Goal: Book appointment/travel/reservation

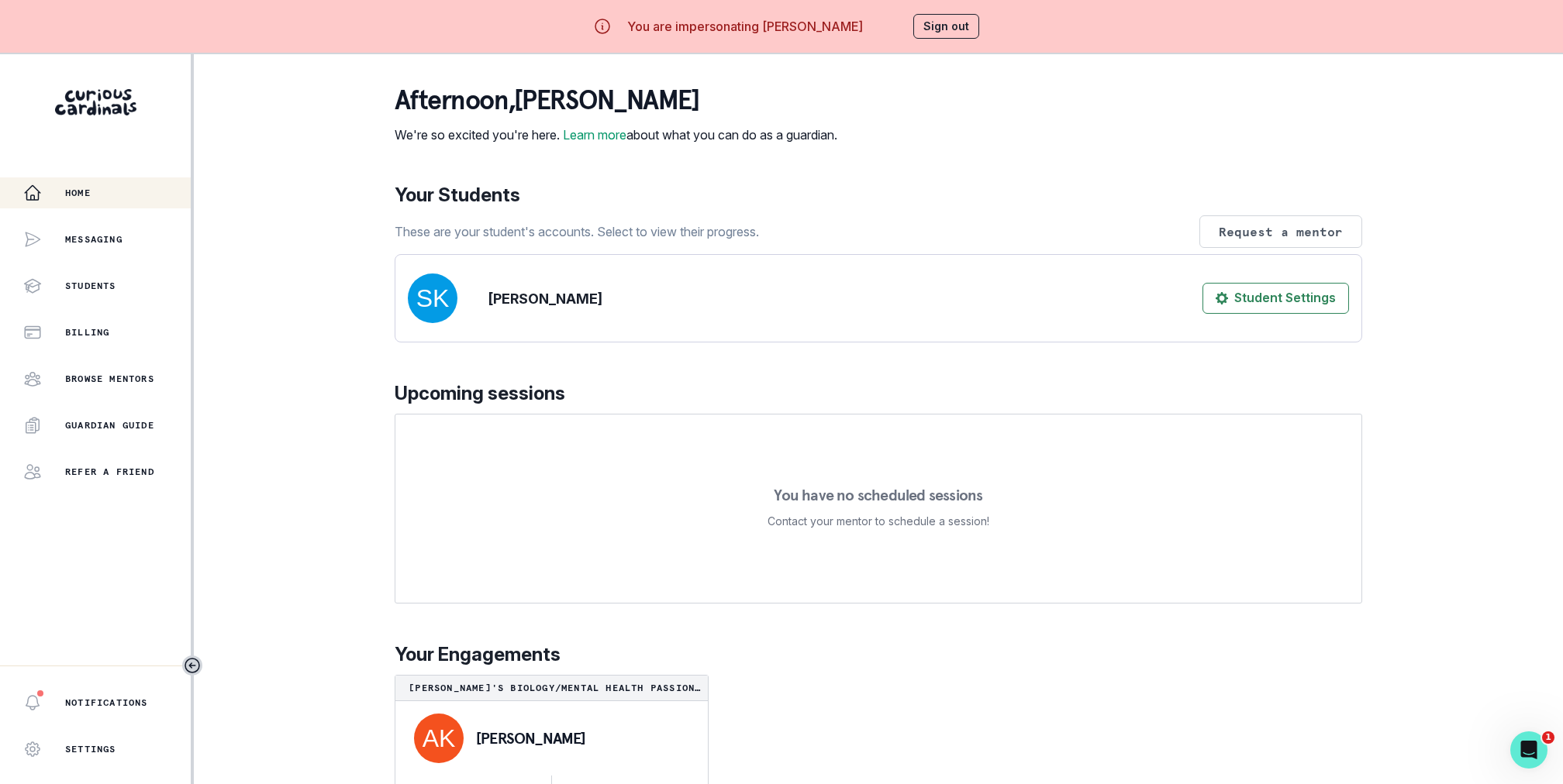
scroll to position [54, 0]
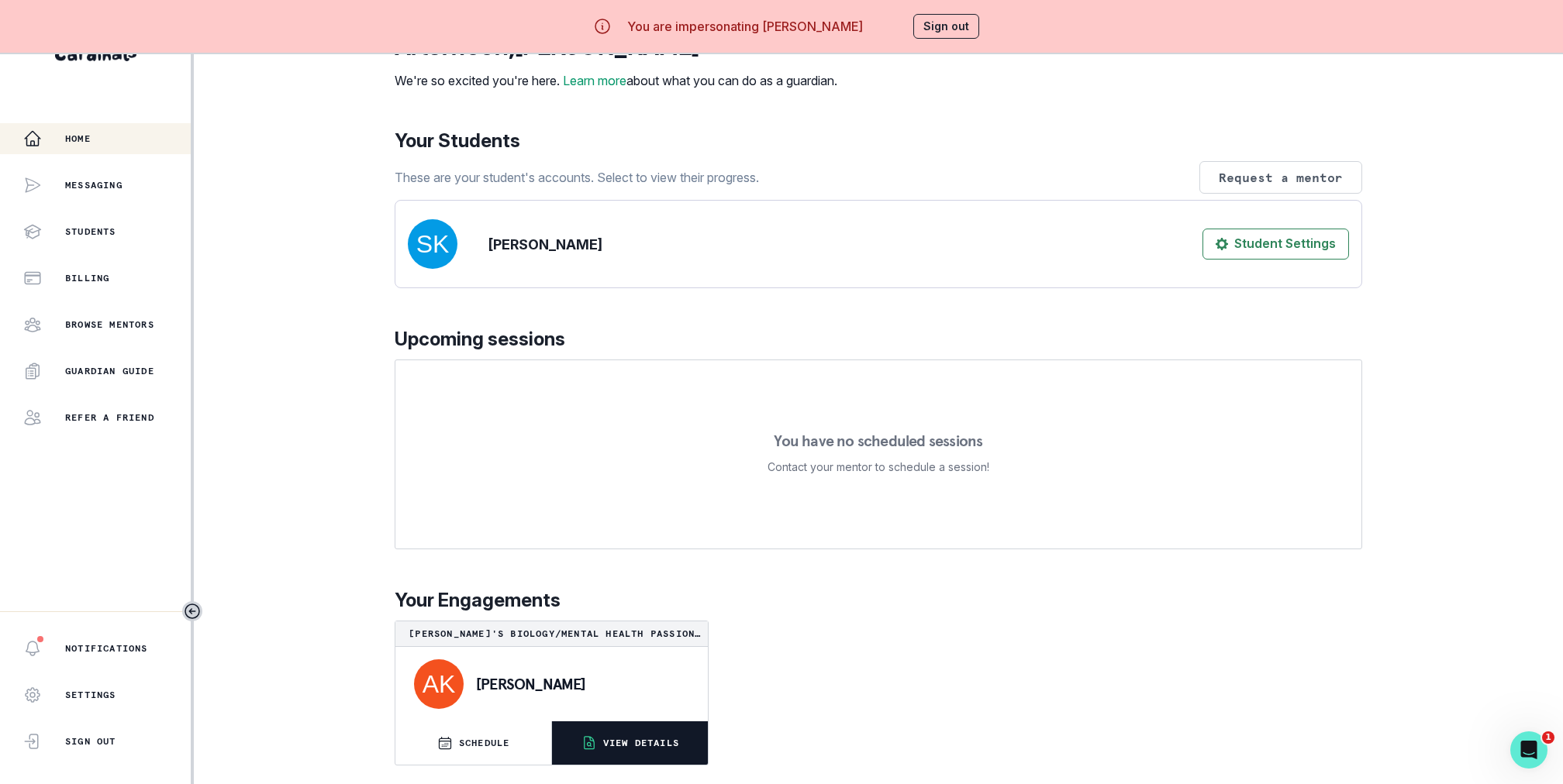
click at [630, 755] on button "VIEW DETAILS" at bounding box center [630, 743] width 156 height 43
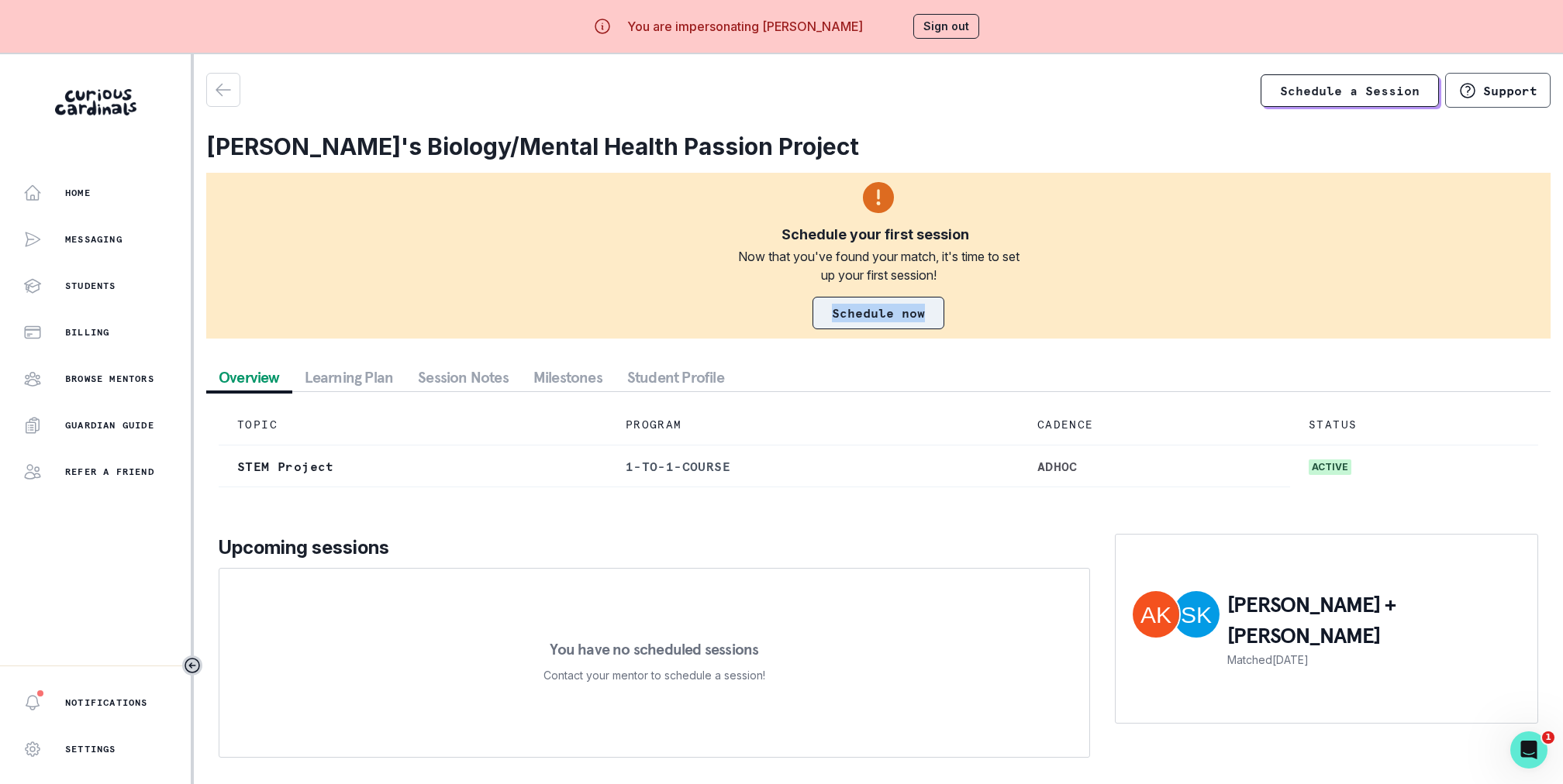
click at [849, 316] on link "Schedule now" at bounding box center [878, 313] width 132 height 32
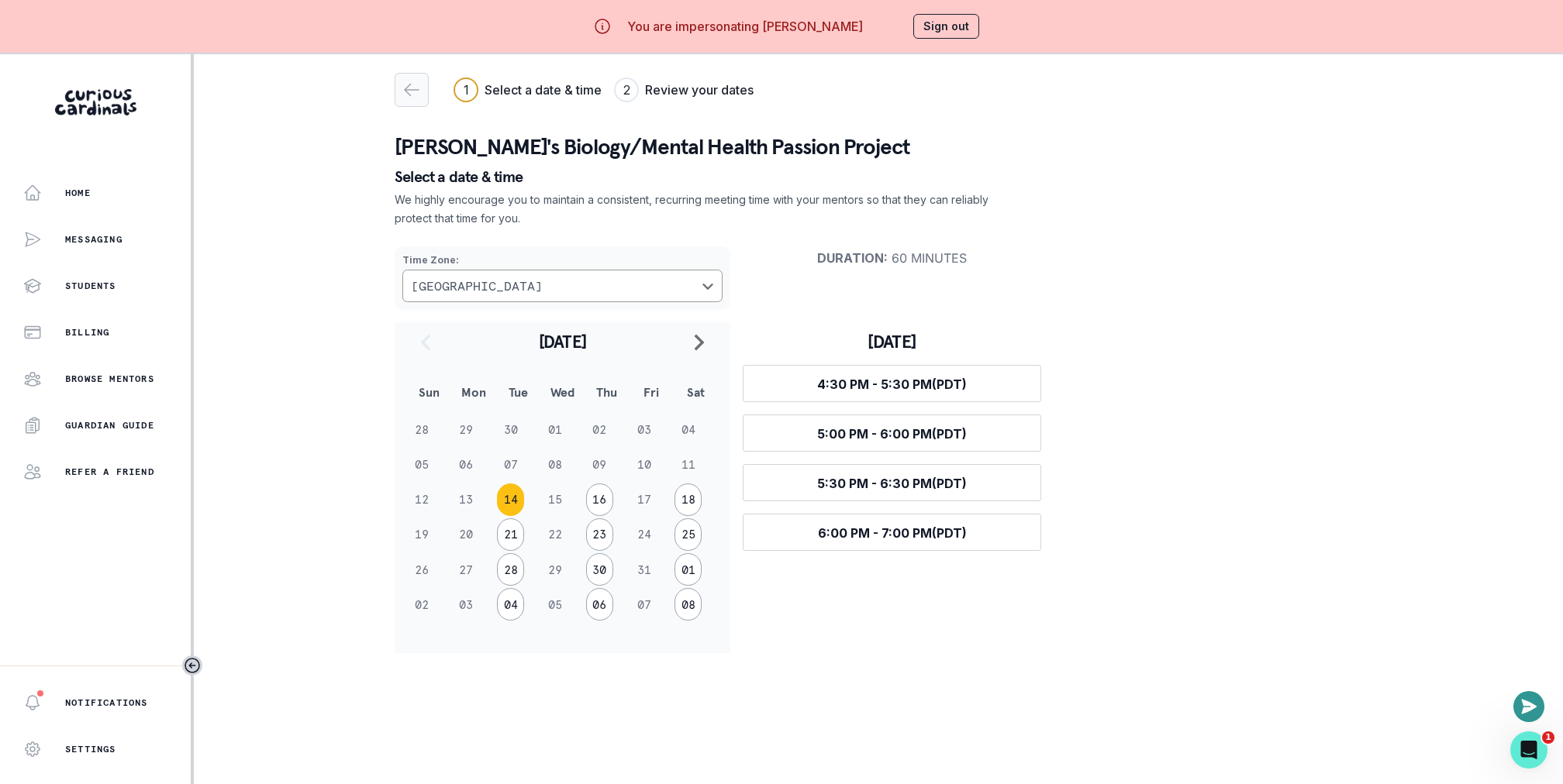
click at [404, 87] on icon "button" at bounding box center [411, 90] width 19 height 19
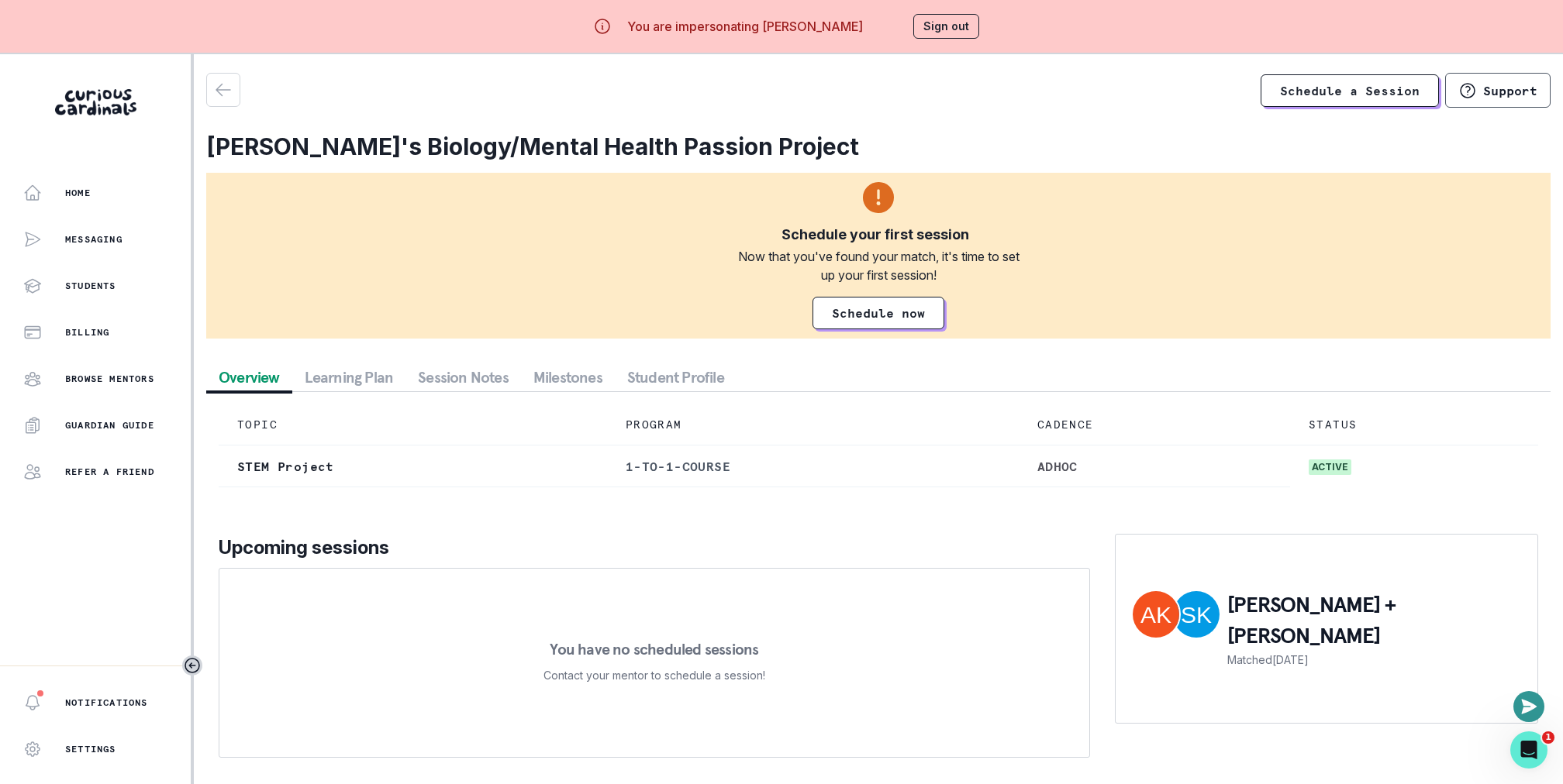
scroll to position [54, 0]
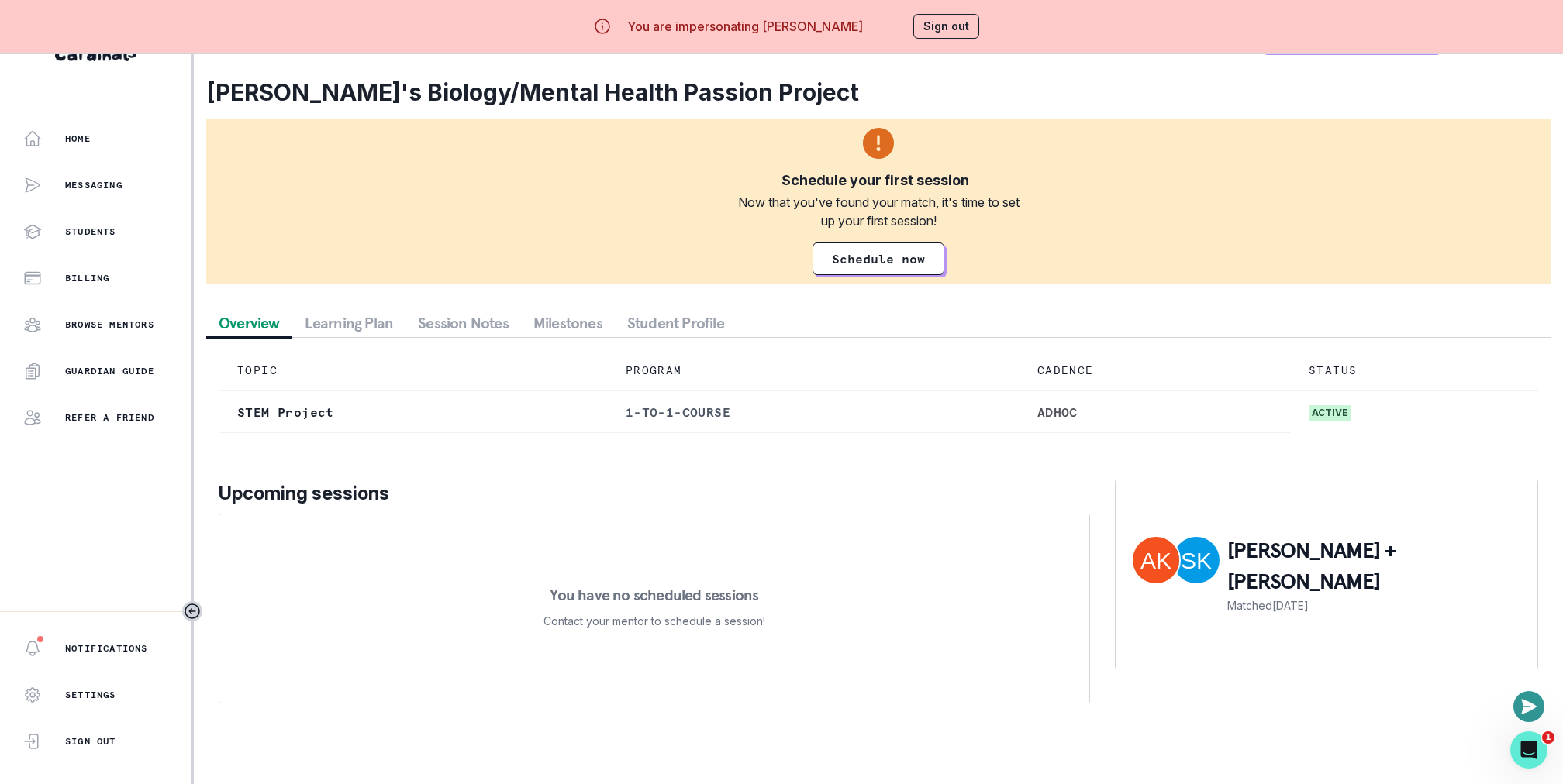
click at [732, 271] on div "Schedule your first session Now that you've found your match, it's time to set …" at bounding box center [878, 201] width 1344 height 166
